Goal: Communication & Community: Answer question/provide support

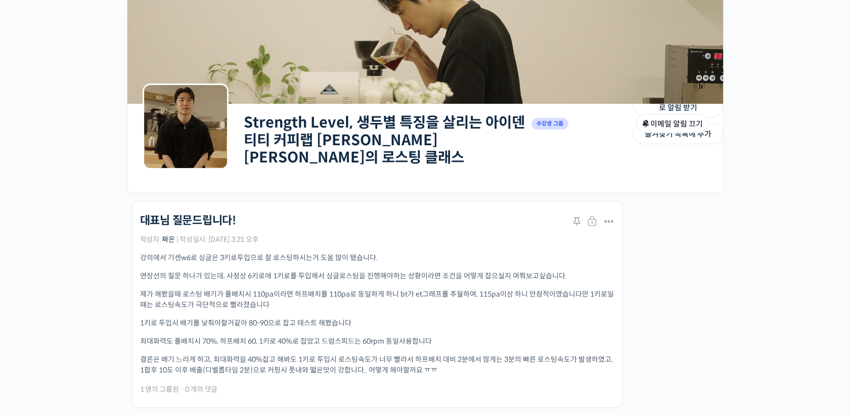
scroll to position [209, 0]
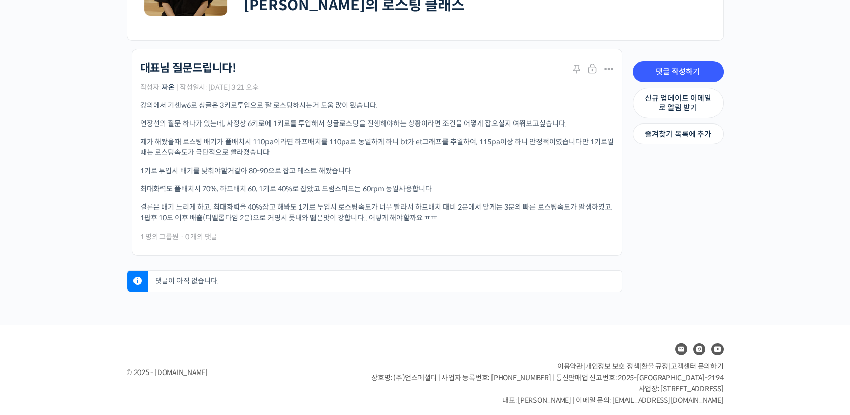
click at [246, 173] on div "강의에서 기센w6로 싱글은 3키로투입으로 잘 로스팅하시는거 도움 많이 됐습니다. 연장선의 질문 하나가 있는데, 사정상 6키로에 1키로를 투입해…" at bounding box center [377, 161] width 474 height 123
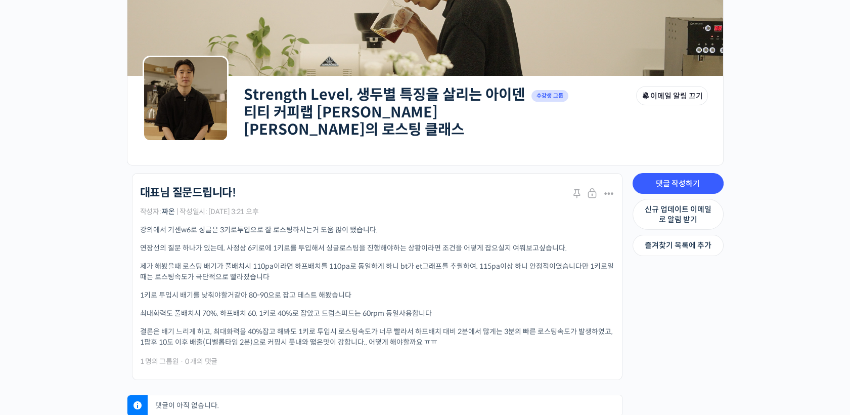
scroll to position [0, 0]
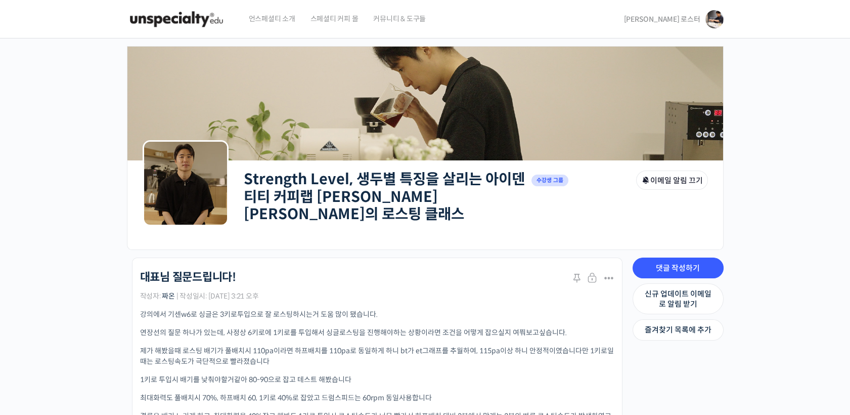
click at [673, 18] on span "[PERSON_NAME] 로스터" at bounding box center [662, 19] width 76 height 9
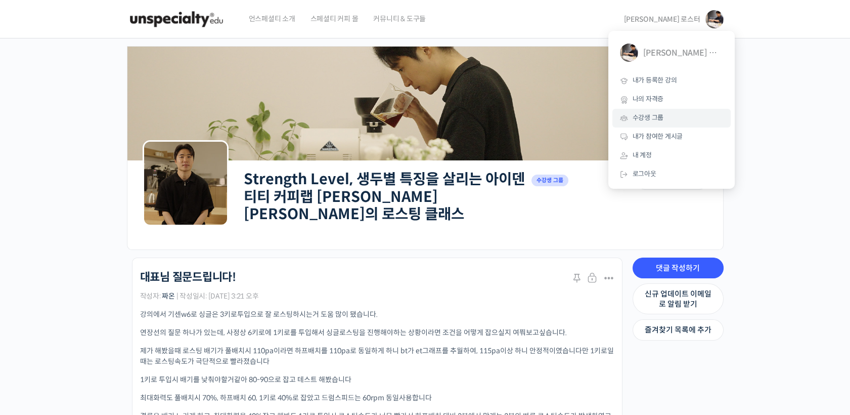
click at [659, 120] on span "수강생 그룹" at bounding box center [647, 117] width 31 height 9
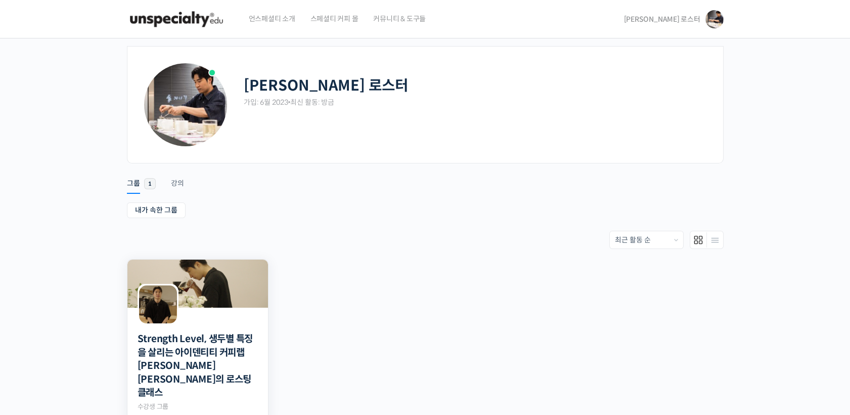
click at [243, 279] on img at bounding box center [197, 283] width 141 height 48
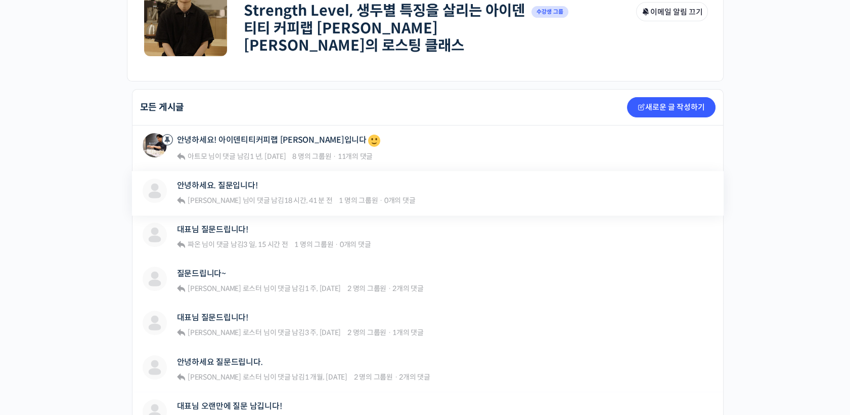
scroll to position [224, 0]
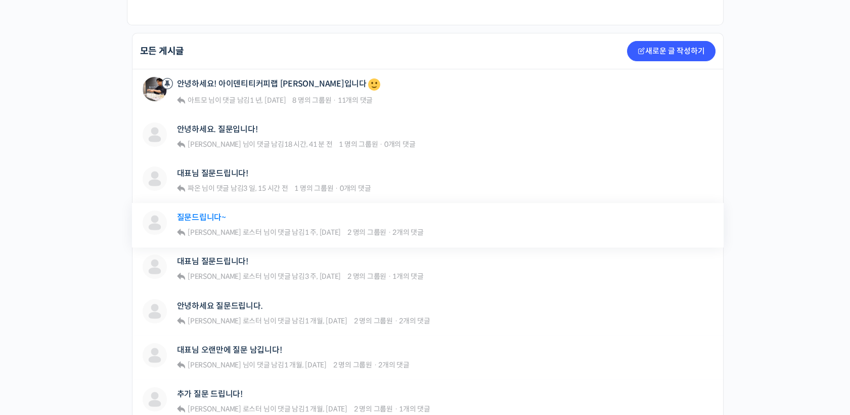
click at [215, 212] on link "질문드립니다~" at bounding box center [201, 217] width 49 height 10
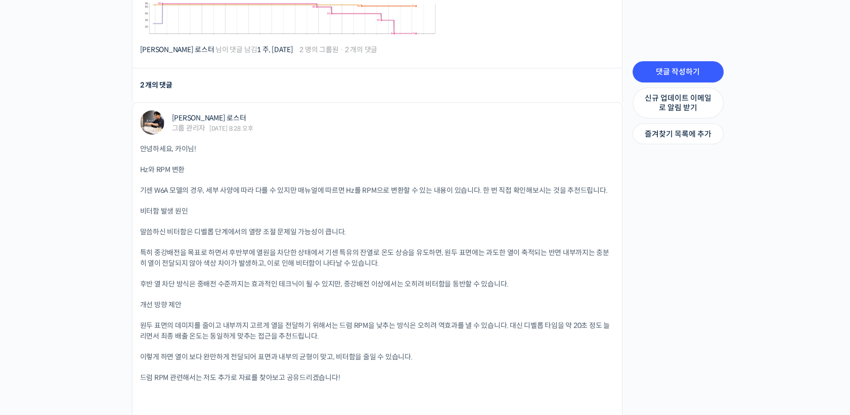
scroll to position [646, 0]
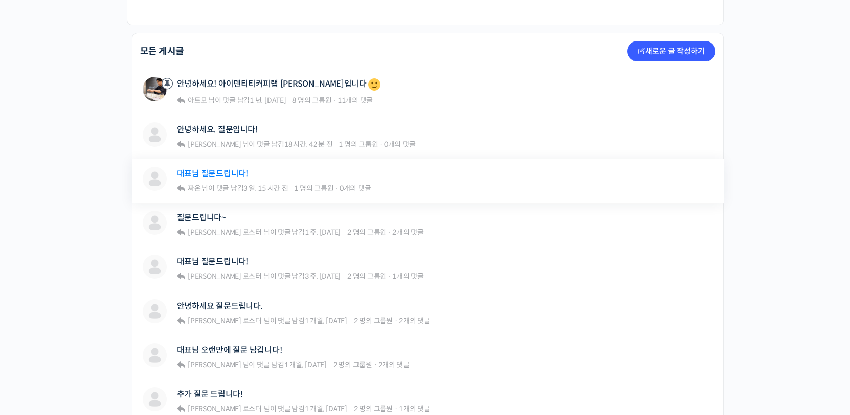
click at [226, 168] on link "대표님 질문드립니다!" at bounding box center [212, 173] width 71 height 10
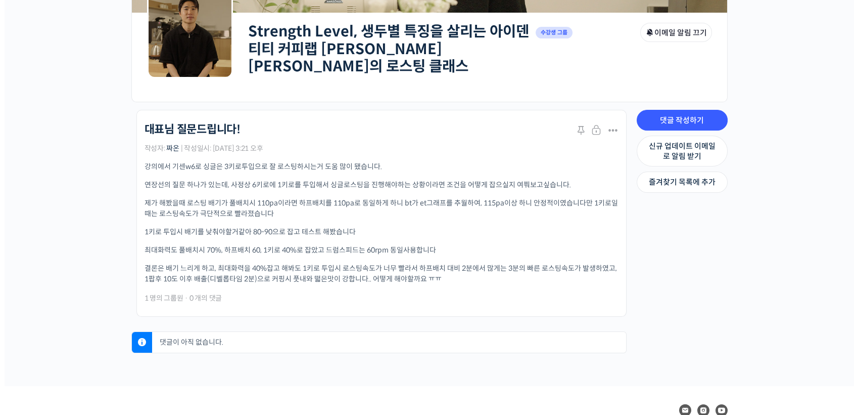
scroll to position [168, 0]
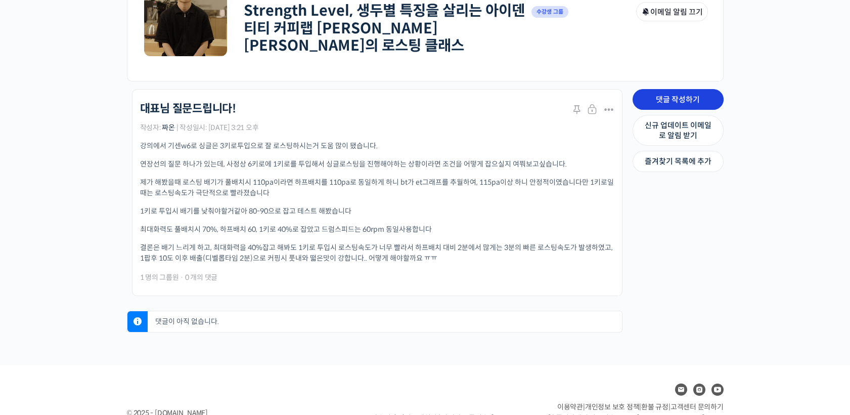
click at [700, 95] on link "댓글 작성하기" at bounding box center [677, 99] width 91 height 21
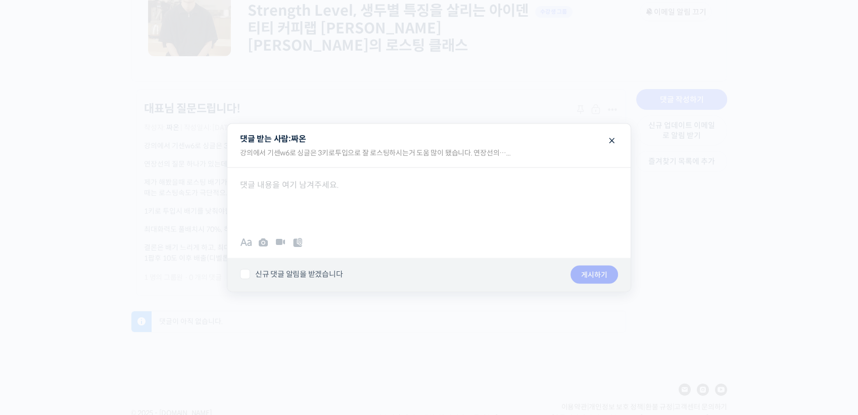
click at [375, 233] on div "B I • 1. “ # 0101 ✓ ×" at bounding box center [428, 242] width 403 height 30
click at [382, 205] on div at bounding box center [428, 197] width 403 height 61
click at [345, 216] on p at bounding box center [429, 219] width 378 height 14
click at [345, 204] on p at bounding box center [429, 200] width 378 height 14
click at [345, 219] on p at bounding box center [429, 219] width 378 height 14
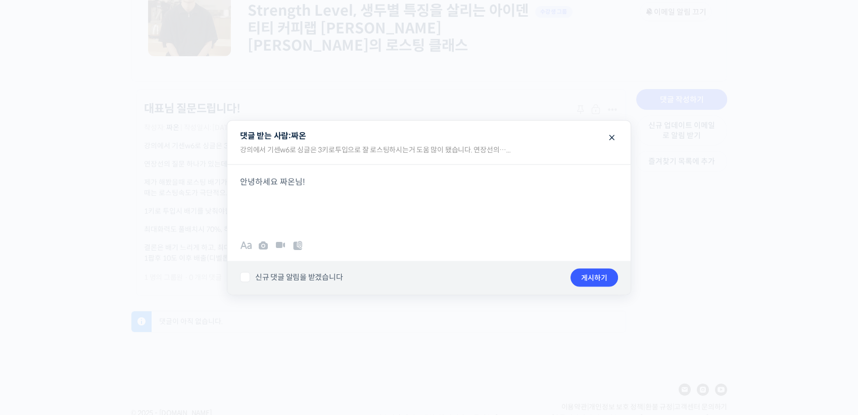
click at [732, 288] on div at bounding box center [429, 207] width 858 height 415
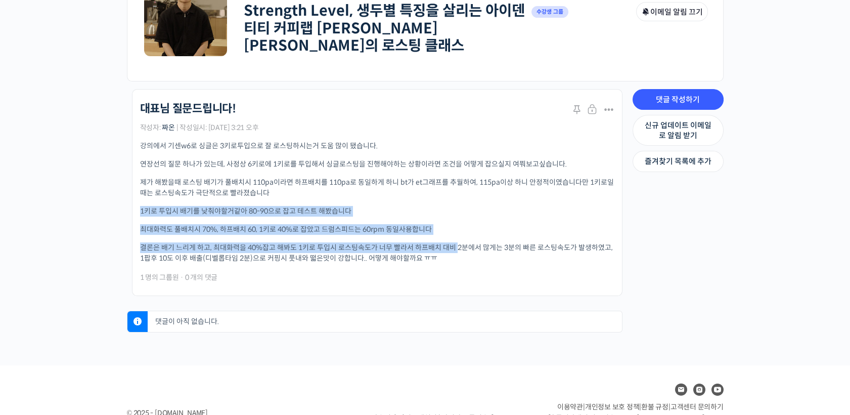
drag, startPoint x: 140, startPoint y: 206, endPoint x: 456, endPoint y: 241, distance: 317.9
click at [456, 241] on div "강의에서 기센w6로 싱글은 3키로투입으로 잘 로스팅하시는거 도움 많이 됐습니다. 연장선의 질문 하나가 있는데, 사정상 6키로에 1키로를 투입해…" at bounding box center [377, 202] width 474 height 123
drag, startPoint x: 456, startPoint y: 241, endPoint x: 320, endPoint y: 240, distance: 135.5
click at [320, 242] on p "결론은 배기 느리게 하고, 최대화력을 40%잡고 해봐도 1키로 투입시 로스팅속도가 너무 빨라서 하프배치 대비 2분에서 많게는 3분의 빠른 로스…" at bounding box center [377, 252] width 474 height 21
click at [338, 215] on div "강의에서 기센w6로 싱글은 3키로투입으로 잘 로스팅하시는거 도움 많이 됐습니다. 연장선의 질문 하나가 있는데, 사정상 6키로에 1키로를 투입해…" at bounding box center [377, 202] width 474 height 123
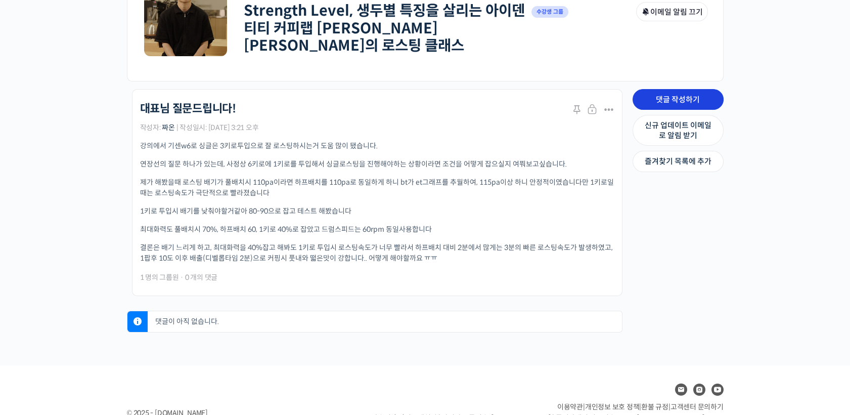
click at [682, 95] on link "댓글 작성하기" at bounding box center [677, 99] width 91 height 21
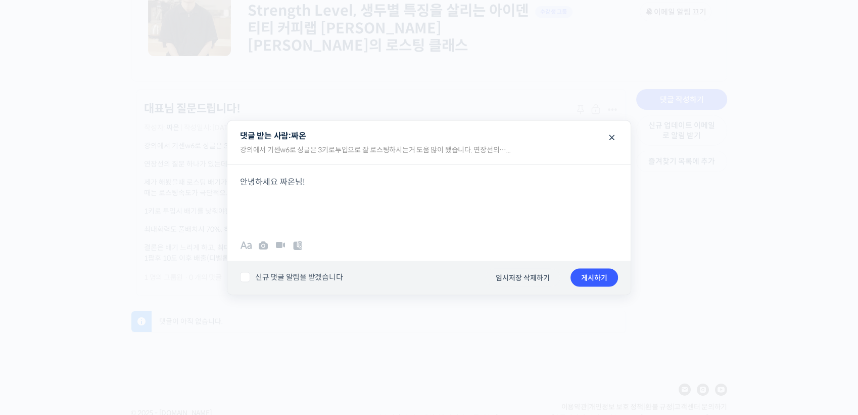
click at [434, 178] on p "안녕하세요 짜온님!" at bounding box center [429, 181] width 378 height 14
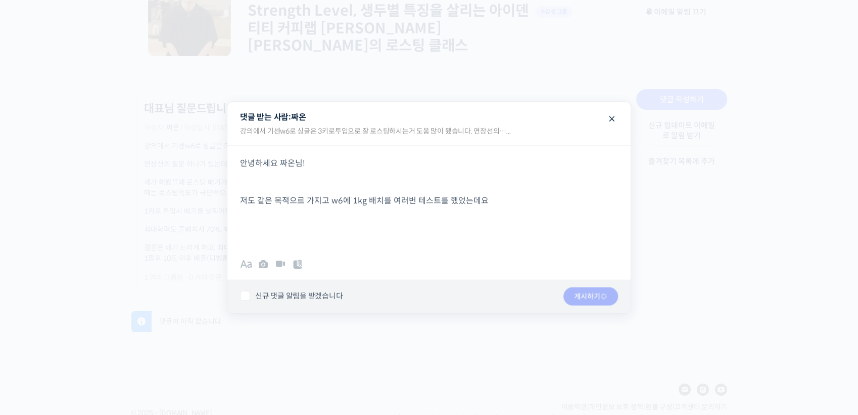
click at [529, 233] on div "Strength Level, 생두별 특징을 살리는 아이덴티티 커피랩 윤원균 대표의 로스팅 클래스 대표님 질문드립니다! Stick 닫기 수정하기…" at bounding box center [379, 213] width 506 height 248
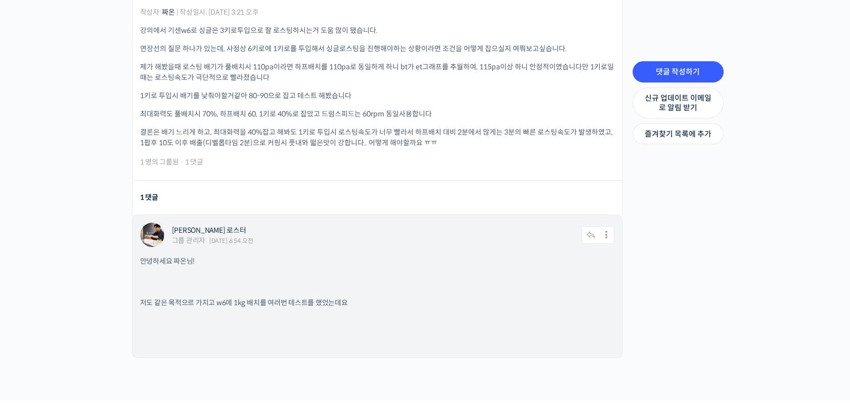
scroll to position [285, 0]
click at [605, 233] on icon at bounding box center [606, 233] width 15 height 18
click at [594, 250] on link "수정하기" at bounding box center [579, 259] width 77 height 19
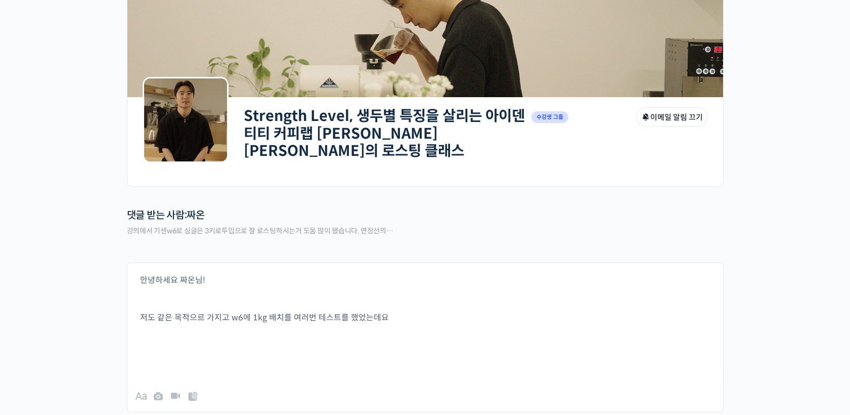
scroll to position [224, 0]
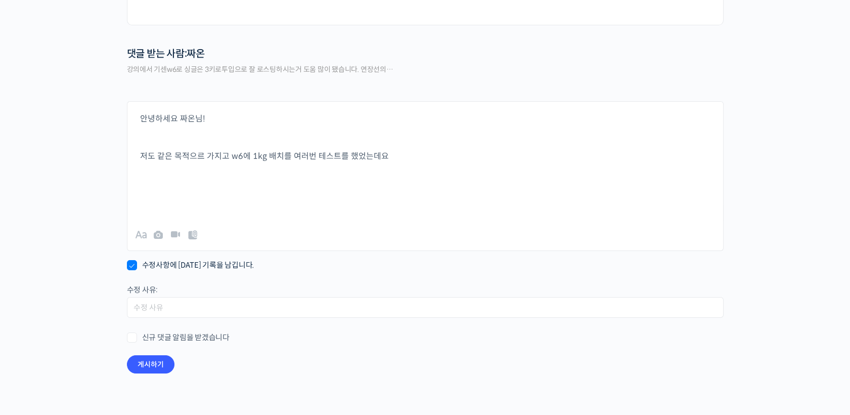
click at [459, 177] on div "안녕하세요 짜온님! 저도 같은 목적으르 가지고 w6에 1kg 배치를 여러번 테스트를 했었는데요" at bounding box center [424, 151] width 595 height 99
click at [468, 153] on p "저도 같은 목적으르 가지고 w6에 1kg 배치를 여러번 테스트를 했었는데요" at bounding box center [425, 156] width 570 height 14
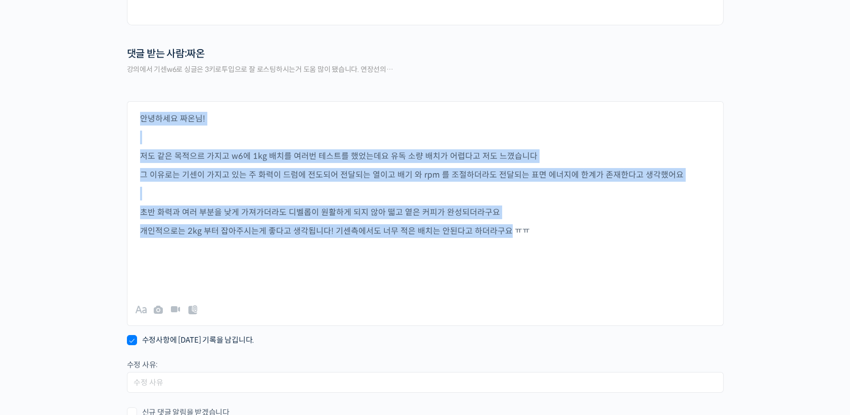
drag, startPoint x: 503, startPoint y: 230, endPoint x: 89, endPoint y: 115, distance: 429.5
click at [89, 115] on div "Strength Level, 생두별 특징을 살리는 아이덴티티 커피랩 윤원균 대표의 로스팅 클래스 Private 수강생 그룹 그룹 관리자 이메일…" at bounding box center [425, 153] width 850 height 678
copy div "안녕하세요 짜온님! 저도 같은 목적으르 가지고 w6에 1kg 배치를 여러번 테스트를 했었는데요 유독 소량 배치가 어렵다고 저도 느꼈습니다 그 …"
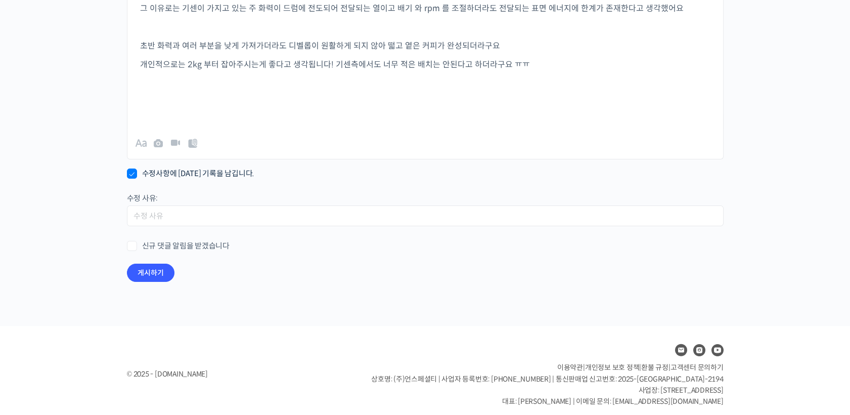
scroll to position [126, 0]
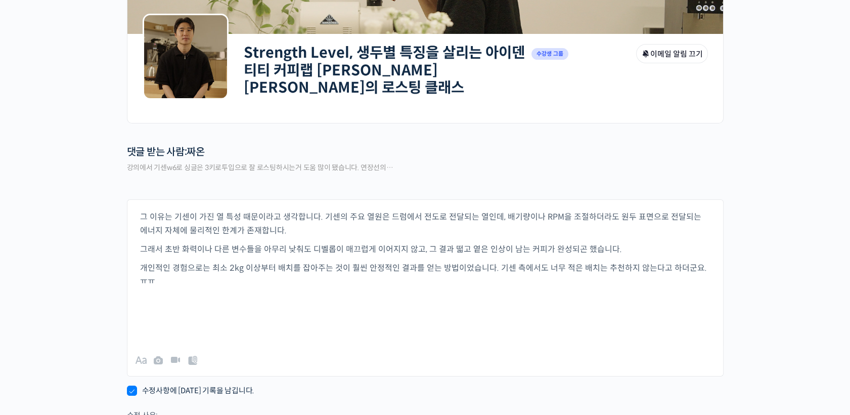
drag, startPoint x: 696, startPoint y: 265, endPoint x: 719, endPoint y: 264, distance: 22.8
click at [719, 264] on div "그 이유는 기센이 가진 열 특성 때문이라고 생각합니다. 기센의 주요 열원은 드럼에서 전도로 전달되는 열인데, 배기량이나 RPM을 조절하더라도 …" at bounding box center [424, 263] width 595 height 126
drag, startPoint x: 579, startPoint y: 299, endPoint x: 514, endPoint y: 301, distance: 64.7
click at [514, 301] on p at bounding box center [425, 305] width 570 height 14
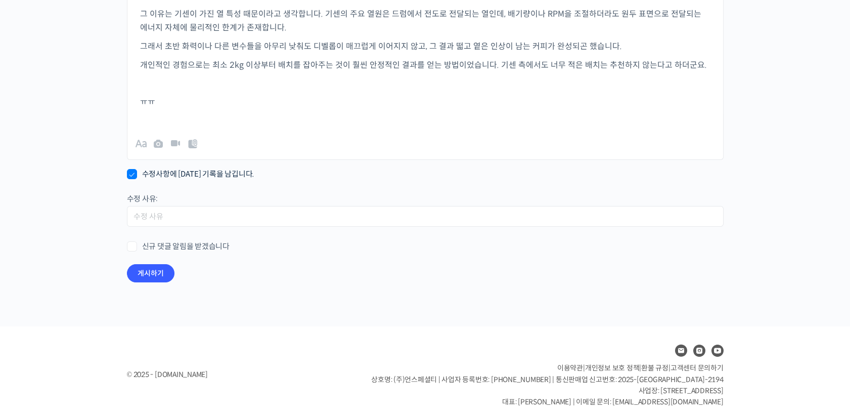
scroll to position [330, 0]
click at [157, 264] on button "게시하기" at bounding box center [151, 272] width 48 height 18
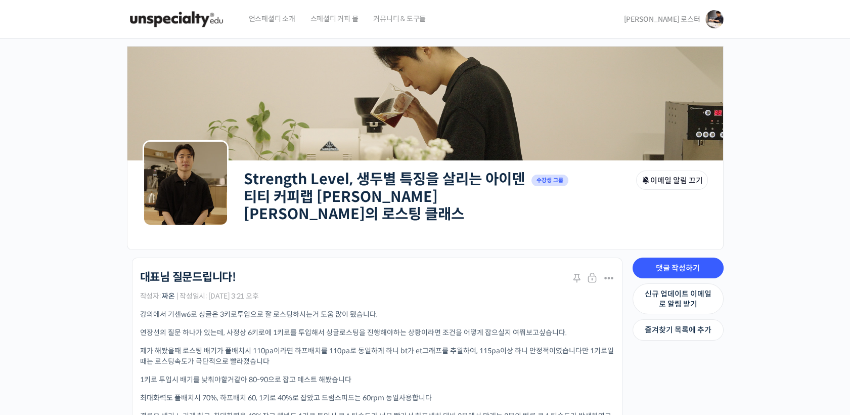
click at [667, 21] on span "[PERSON_NAME] 로스터" at bounding box center [662, 19] width 76 height 9
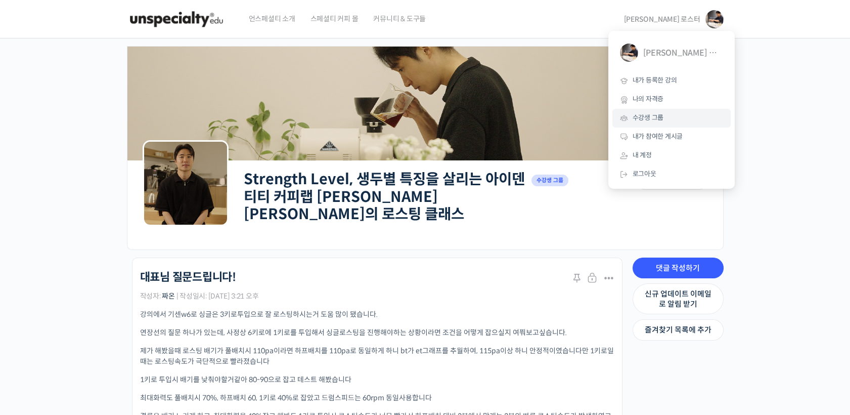
click at [663, 120] on link "수강생 그룹" at bounding box center [671, 118] width 118 height 19
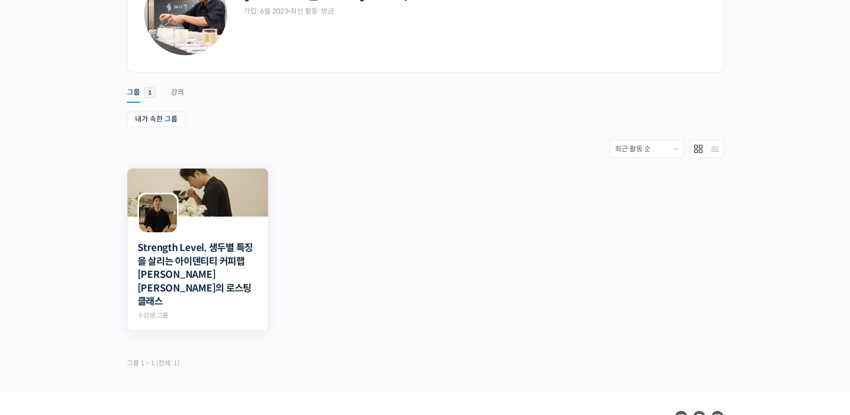
scroll to position [137, 0]
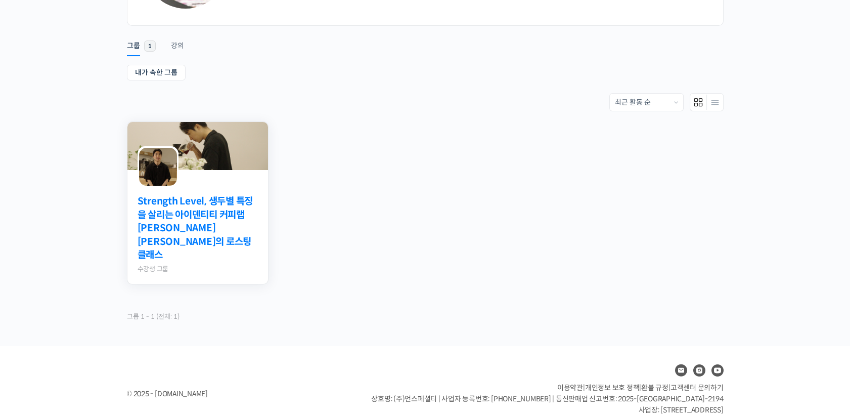
click at [216, 218] on link "Strength Level, 생두별 특징을 살리는 아이덴티티 커피랩 [PERSON_NAME] [PERSON_NAME]의 로스팅 클래스" at bounding box center [197, 228] width 120 height 67
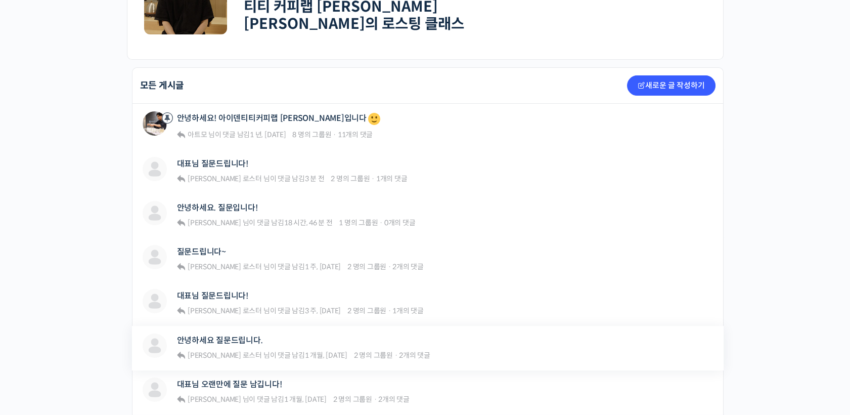
scroll to position [281, 0]
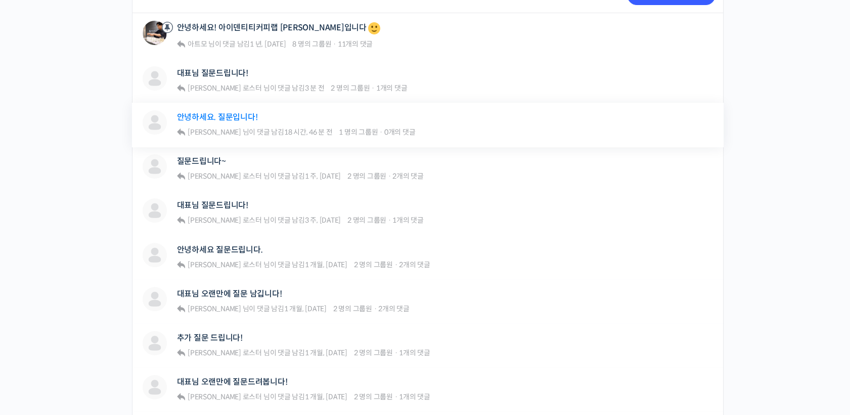
click at [226, 112] on link "안녕하세요. 질문입니다!" at bounding box center [217, 117] width 81 height 10
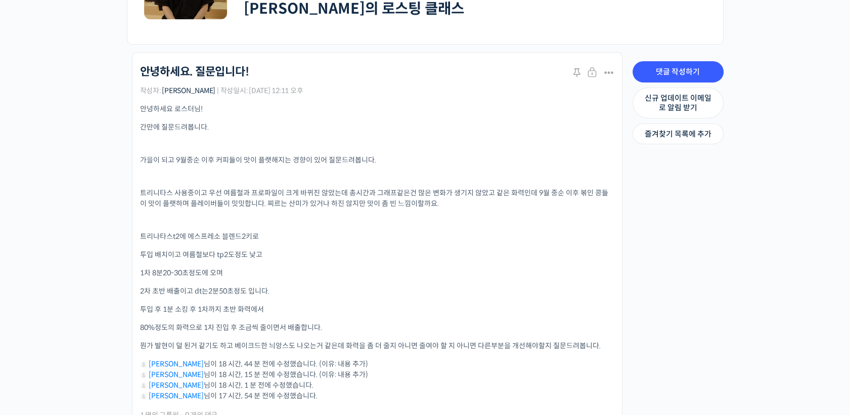
scroll to position [224, 0]
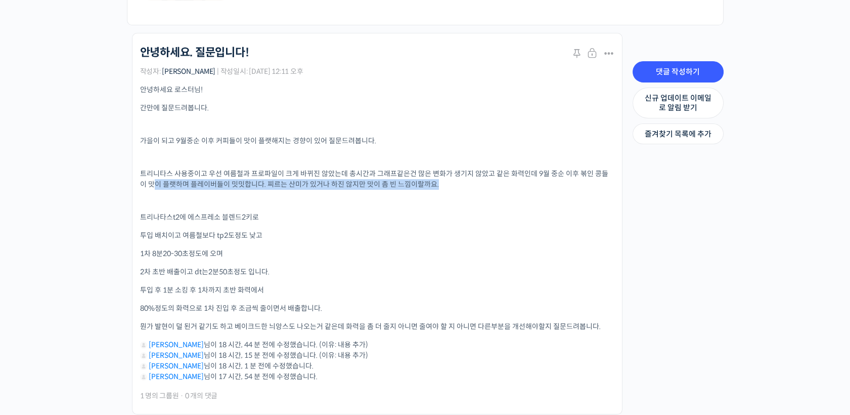
drag, startPoint x: 146, startPoint y: 174, endPoint x: 386, endPoint y: 194, distance: 241.4
click at [386, 194] on div "안녕하세요 로스터님! 간만에 질문드려봅니다. 가을이 되고 9월중순 이후 커피들이 맛이 플랫해지는 경향이 있어 질문드려봅니다. 트리니타스 사용중…" at bounding box center [377, 232] width 474 height 297
drag, startPoint x: 386, startPoint y: 194, endPoint x: 340, endPoint y: 222, distance: 54.4
click at [340, 223] on div "안녕하세요 로스터님! 간만에 질문드려봅니다. 가을이 되고 9월중순 이후 커피들이 맛이 플랫해지는 경향이 있어 질문드려봅니다. 트리니타스 사용중…" at bounding box center [377, 232] width 474 height 297
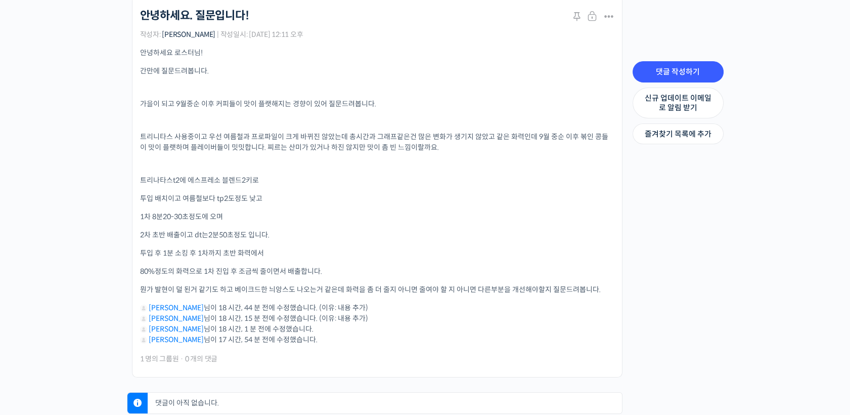
scroll to position [281, 0]
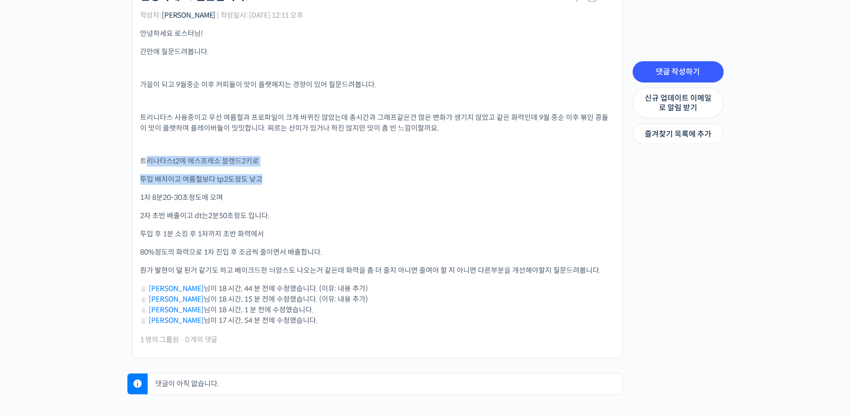
drag, startPoint x: 147, startPoint y: 152, endPoint x: 259, endPoint y: 174, distance: 114.5
click at [259, 174] on div "안녕하세요 로스터님! 간만에 질문드려봅니다. 가을이 되고 9월중순 이후 커피들이 맛이 플랫해지는 경향이 있어 질문드려봅니다. 트리니타스 사용중…" at bounding box center [377, 176] width 474 height 297
drag, startPoint x: 259, startPoint y: 174, endPoint x: 364, endPoint y: 209, distance: 111.1
click at [364, 210] on p "2차 초반 배출이고 dt는 2분50초정도 입니다." at bounding box center [377, 215] width 474 height 11
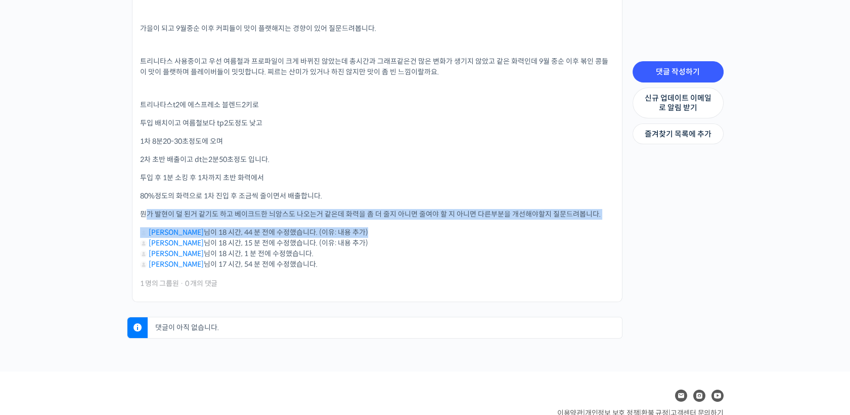
drag, startPoint x: 149, startPoint y: 210, endPoint x: 446, endPoint y: 215, distance: 297.8
click at [446, 215] on div "안녕하세요 로스터님! 간만에 질문드려봅니다. 가을이 되고 9월중순 이후 커피들이 맛이 플랫해지는 경향이 있어 질문드려봅니다. 트리니타스 사용중…" at bounding box center [377, 120] width 474 height 297
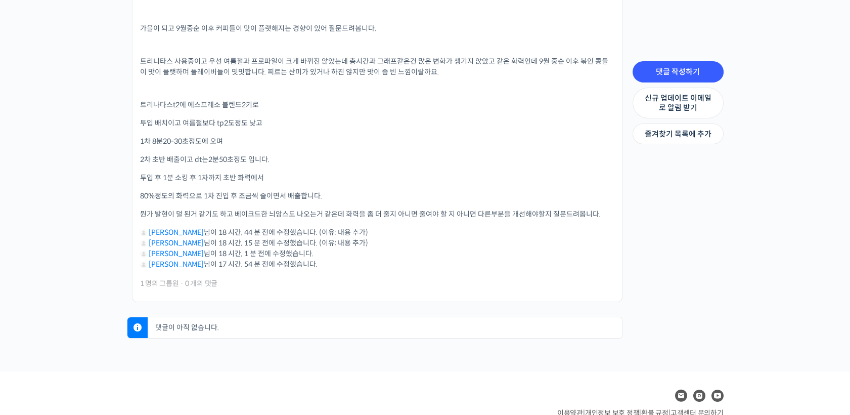
drag, startPoint x: 446, startPoint y: 215, endPoint x: 441, endPoint y: 253, distance: 38.3
click at [441, 259] on li "윤승우 님이 17 시간, 54 분 전에 수정했습니다." at bounding box center [377, 264] width 474 height 11
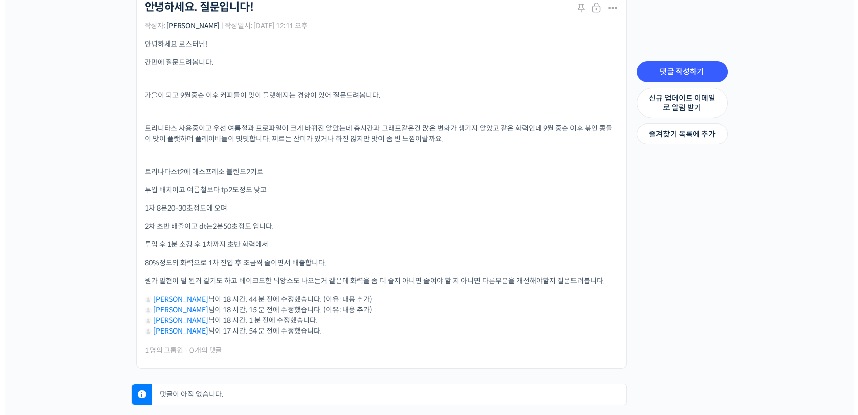
scroll to position [224, 0]
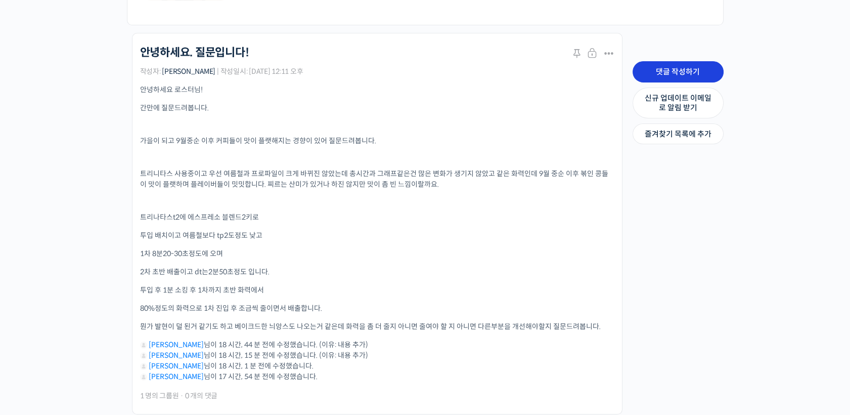
click at [678, 72] on link "댓글 작성하기" at bounding box center [677, 71] width 91 height 21
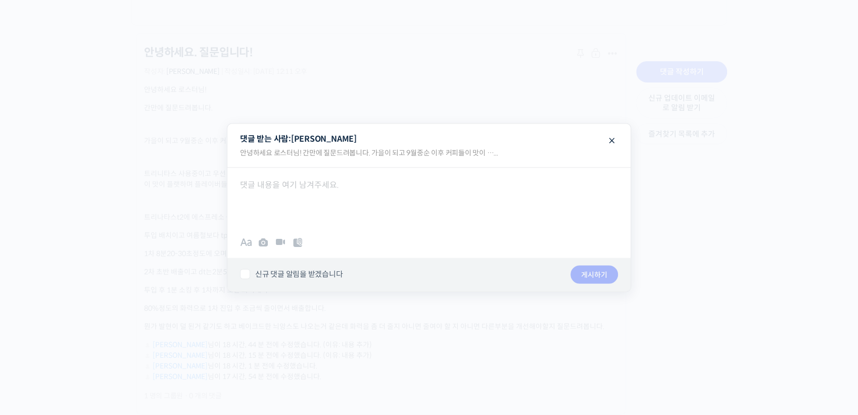
click at [534, 181] on div at bounding box center [428, 197] width 403 height 61
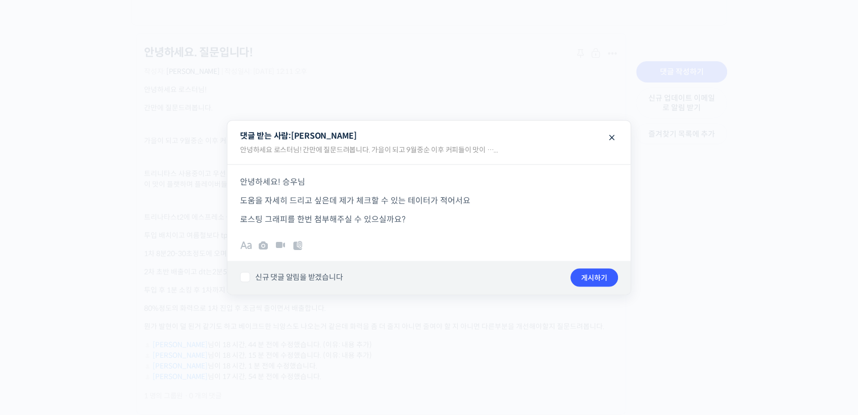
click at [396, 179] on p "안녕하세요! 승우님" at bounding box center [429, 181] width 378 height 14
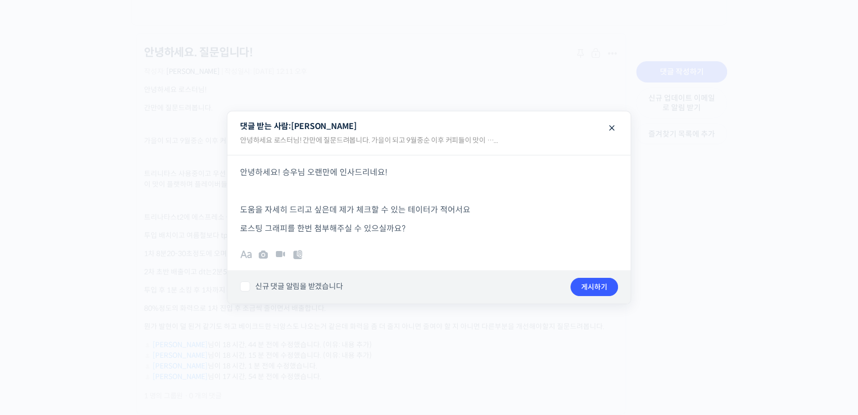
click at [429, 228] on p "로스팅 그래피를 한번 첨부해주실 수 있으실까요?" at bounding box center [429, 228] width 378 height 14
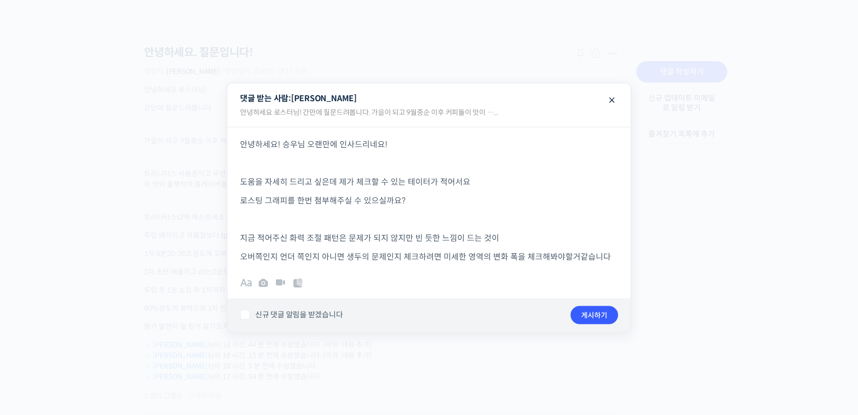
drag, startPoint x: 621, startPoint y: 260, endPoint x: 151, endPoint y: 142, distance: 484.2
click at [151, 142] on body "언스페셜티 소개 스페셜티 커피 몰 커뮤니티 & 도구들 윤원균 로스터 윤원균 로스터 @dnjsrbs35091686876608 내가 등록한 강의 …" at bounding box center [429, 178] width 858 height 804
copy div "안녕하세요! 승우님 오랜만에 인사드리네요! 도움을 자세히 드리고 싶은데 제가 체크할 수 있는 테이터가 적어서요 로스팅 그래피를 한번 첨부해주실…"
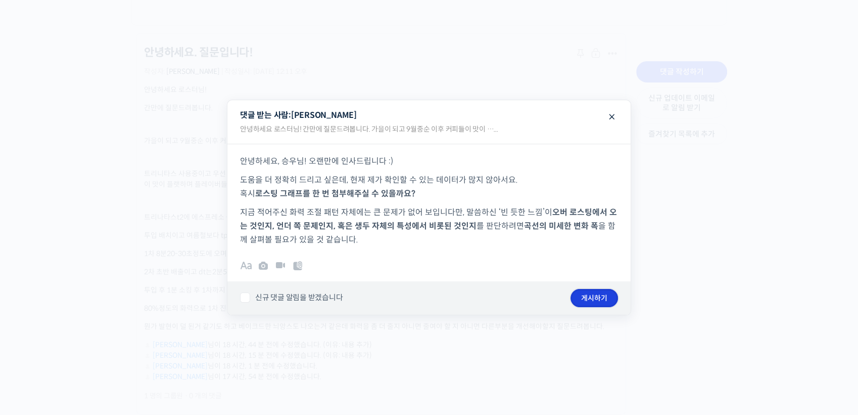
click at [595, 295] on button "게시하기" at bounding box center [595, 298] width 48 height 18
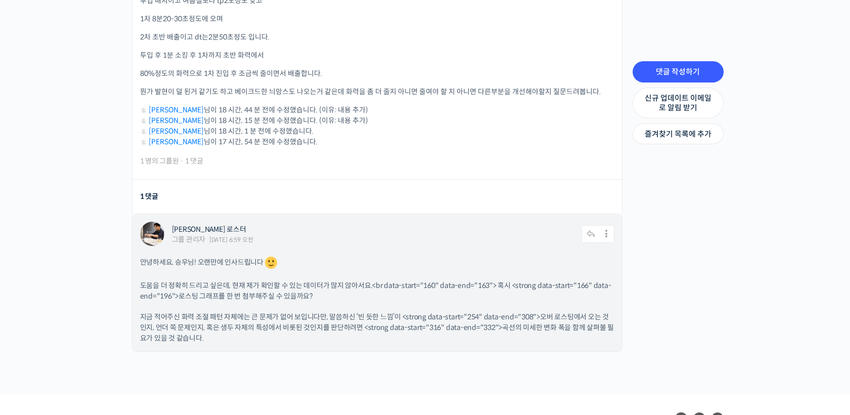
scroll to position [460, 0]
click at [601, 232] on icon at bounding box center [606, 233] width 15 height 18
click at [587, 255] on link "수정하기" at bounding box center [579, 259] width 77 height 19
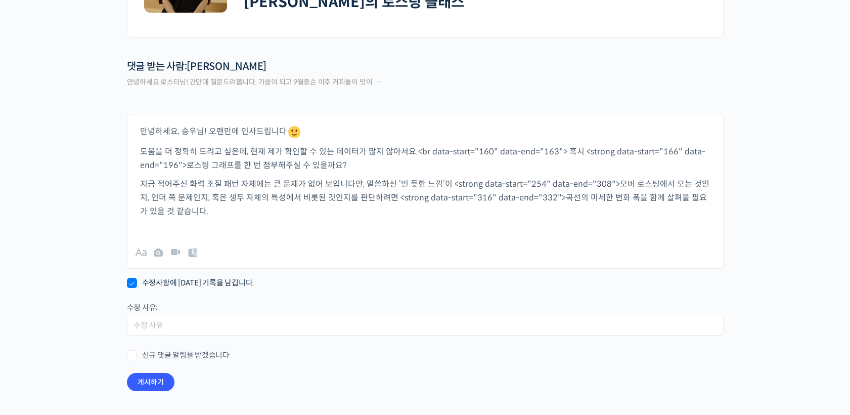
scroll to position [224, 0]
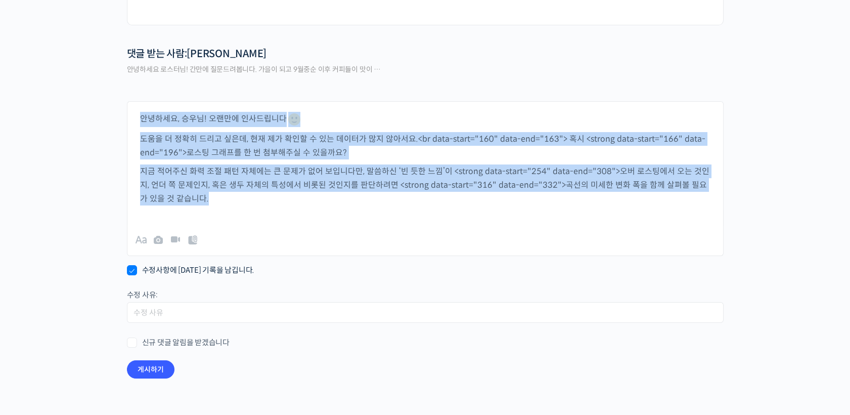
drag, startPoint x: 141, startPoint y: 113, endPoint x: 336, endPoint y: 203, distance: 215.1
click at [336, 203] on div "안녕하세요, 승우님! 오랜만에 인사드립니다 도움을 더 정확히 드리고 싶은데, 현재 제가 확인할 수 있는 데이터가 많지 않아서요.<br data…" at bounding box center [425, 155] width 597 height 109
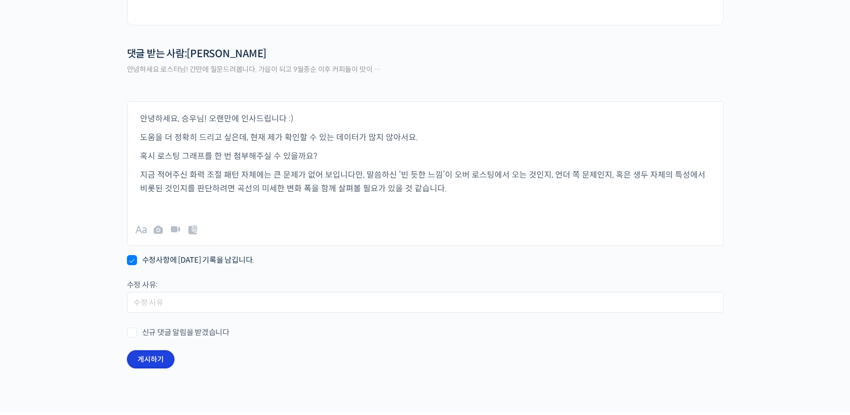
click at [158, 350] on button "게시하기" at bounding box center [151, 359] width 48 height 18
